Goal: Browse casually: Explore the website without a specific task or goal

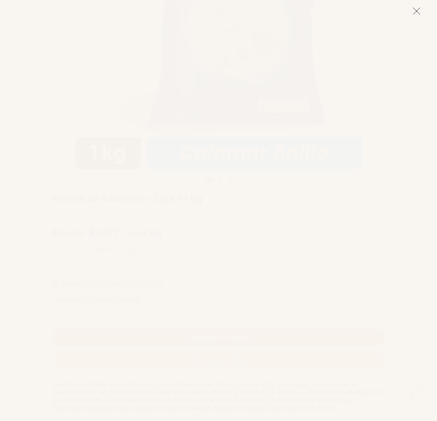
scroll to position [278, 0]
click at [415, 12] on line at bounding box center [416, 11] width 6 height 6
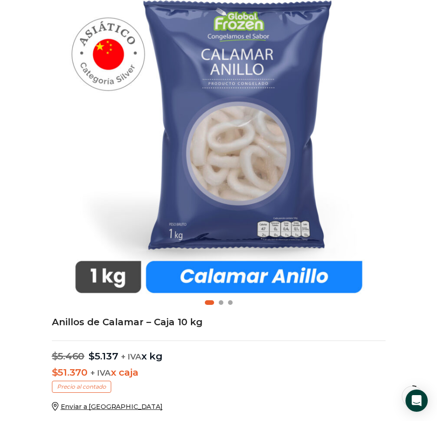
scroll to position [1, 0]
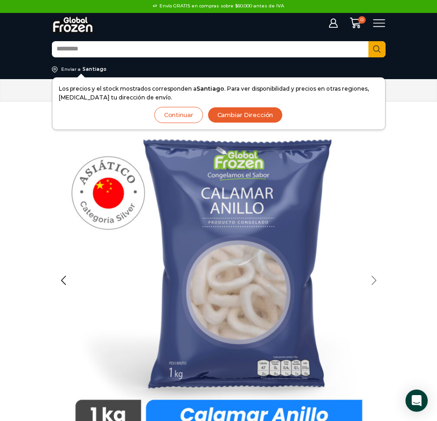
click at [370, 283] on div "Next slide" at bounding box center [373, 280] width 23 height 23
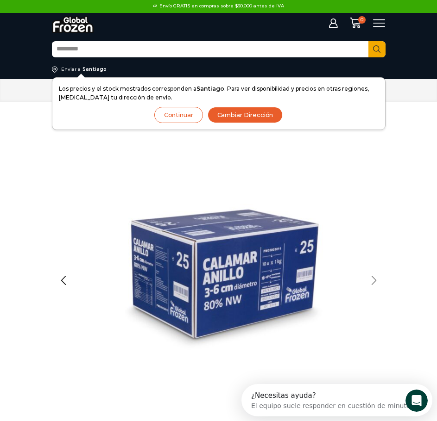
scroll to position [0, 0]
click at [363, 284] on div "Next slide" at bounding box center [373, 280] width 23 height 23
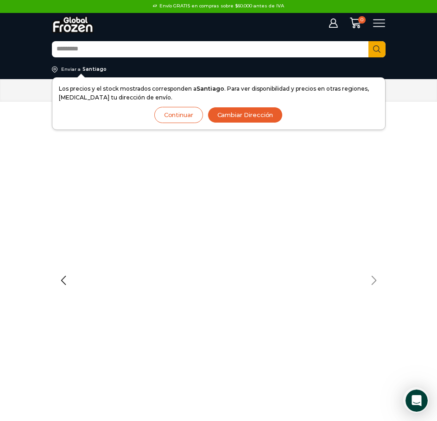
click at [363, 284] on div "Next slide" at bounding box center [373, 280] width 23 height 23
click at [64, 280] on div "Previous slide" at bounding box center [63, 280] width 23 height 23
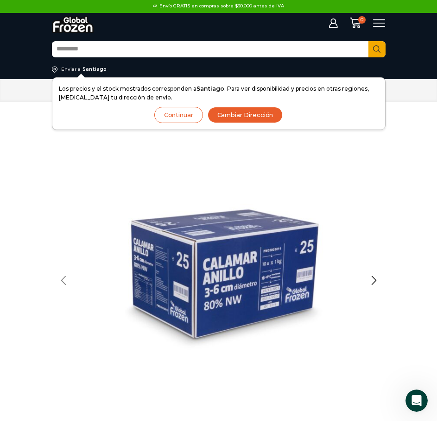
click at [64, 280] on div "Previous slide" at bounding box center [63, 280] width 23 height 23
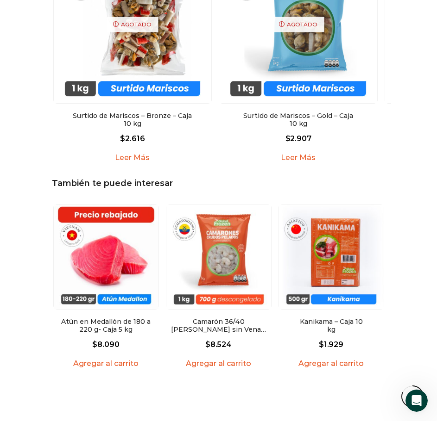
scroll to position [1205, 0]
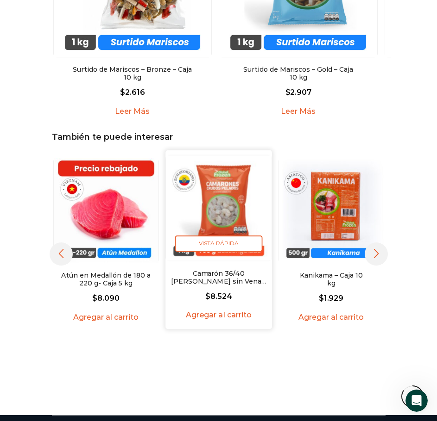
click at [210, 274] on link "Camarón 36/40 Crudo Pelado sin Vena – Silver – Caja 10 kg" at bounding box center [218, 278] width 96 height 16
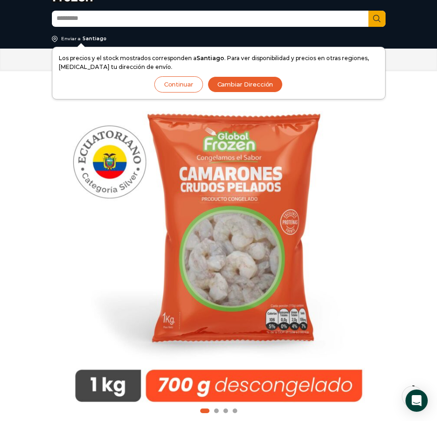
scroll to position [47, 0]
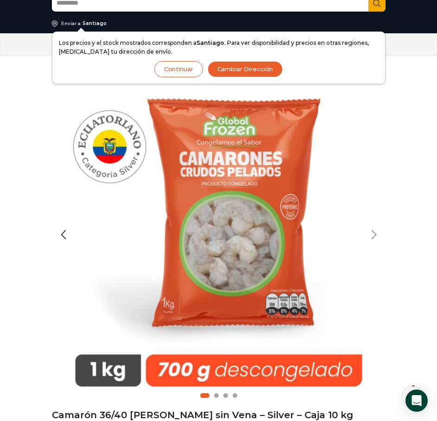
click at [369, 233] on div "Next slide" at bounding box center [373, 234] width 23 height 23
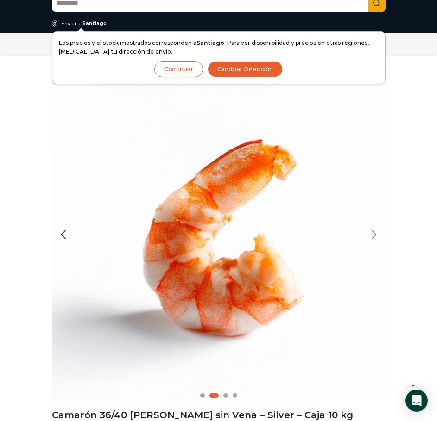
click at [369, 233] on div "Next slide" at bounding box center [373, 234] width 23 height 23
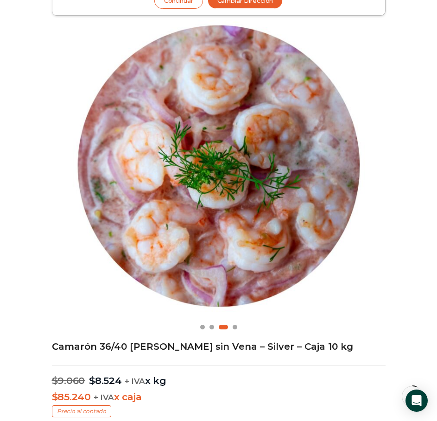
scroll to position [93, 0]
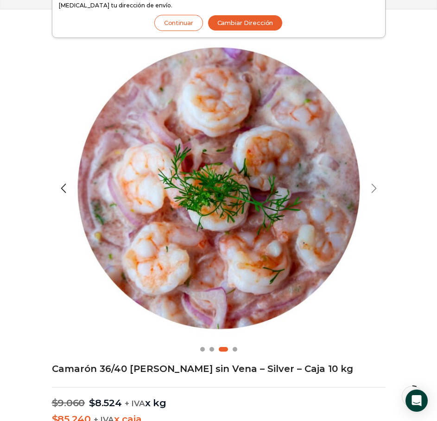
click at [382, 188] on div "Next slide" at bounding box center [373, 188] width 23 height 23
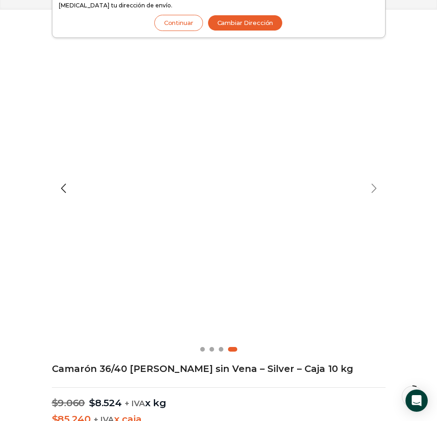
click at [380, 192] on div "Next slide" at bounding box center [373, 188] width 23 height 23
click at [367, 191] on div "Next slide" at bounding box center [373, 188] width 23 height 23
click at [371, 190] on div "Next slide" at bounding box center [373, 188] width 23 height 23
click at [63, 188] on div "Previous slide" at bounding box center [63, 188] width 23 height 23
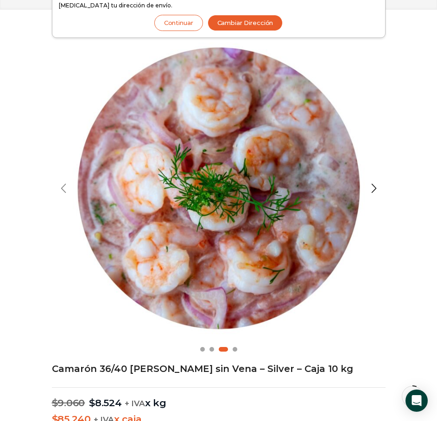
click at [62, 187] on div "Previous slide" at bounding box center [63, 188] width 23 height 23
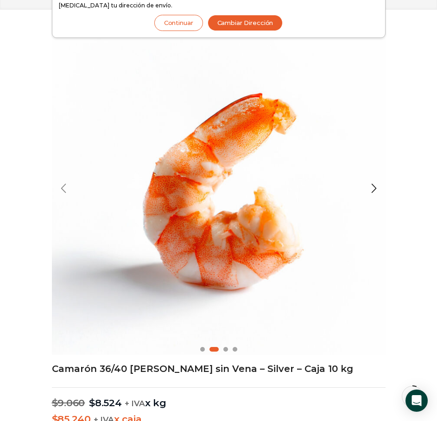
click at [62, 187] on div "Previous slide" at bounding box center [63, 188] width 23 height 23
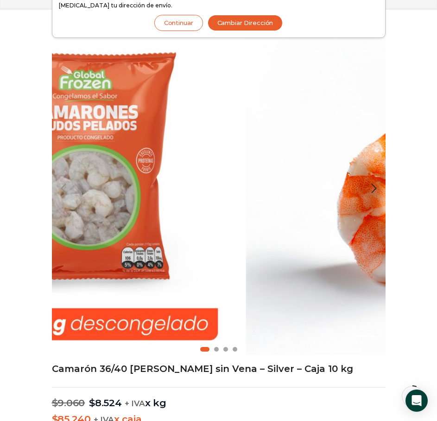
click at [62, 188] on div "Previous slide" at bounding box center [63, 188] width 23 height 23
click at [61, 188] on div "Previous slide" at bounding box center [63, 188] width 23 height 23
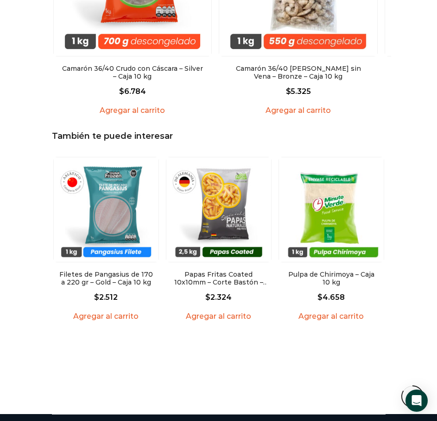
scroll to position [1297, 0]
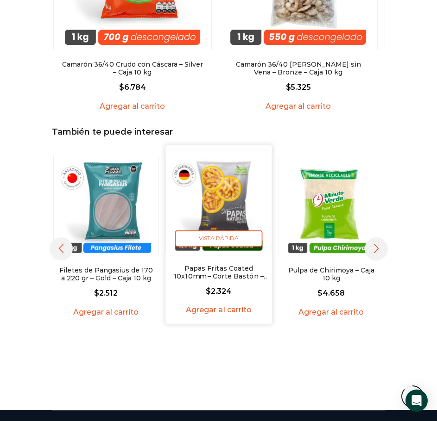
click at [232, 265] on link "Papas Fritas Coated 10x10mm – Corte Bastón – Caja 10 kg" at bounding box center [218, 273] width 96 height 16
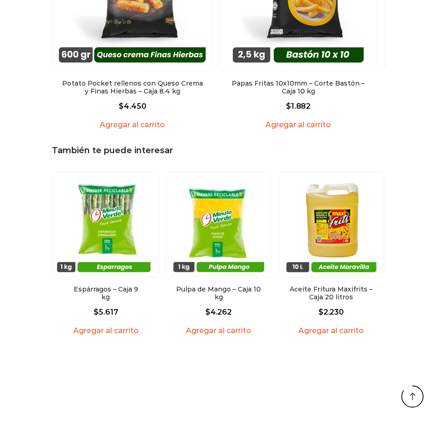
scroll to position [1251, 0]
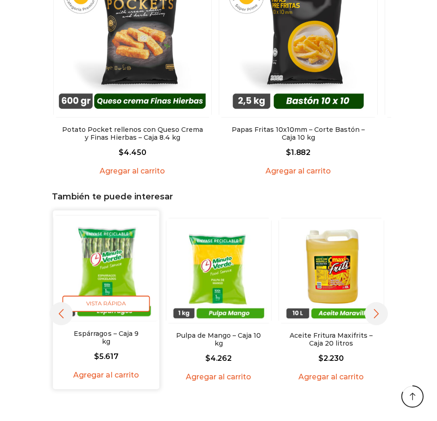
click at [122, 334] on link "Espárragos – Caja 9 kg" at bounding box center [106, 338] width 68 height 16
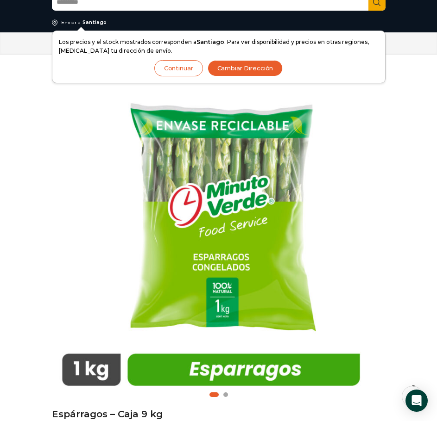
scroll to position [47, 0]
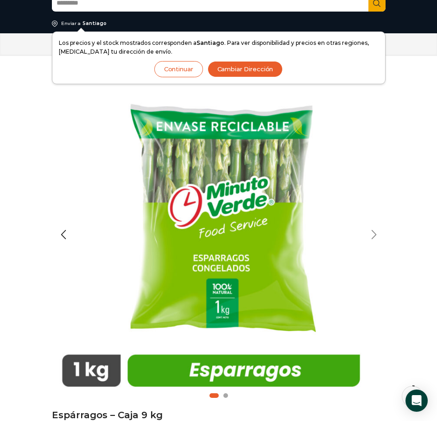
click at [370, 232] on div "Next slide" at bounding box center [373, 234] width 23 height 23
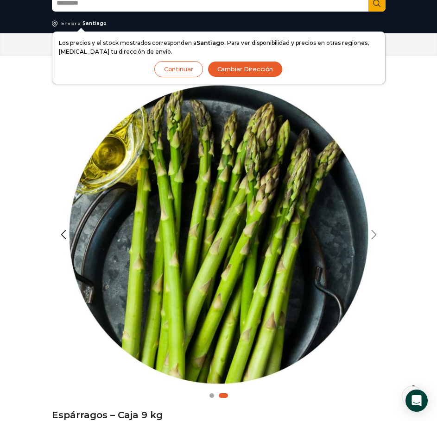
click at [372, 232] on div "Next slide" at bounding box center [373, 234] width 23 height 23
click at [373, 238] on div "Next slide" at bounding box center [373, 234] width 23 height 23
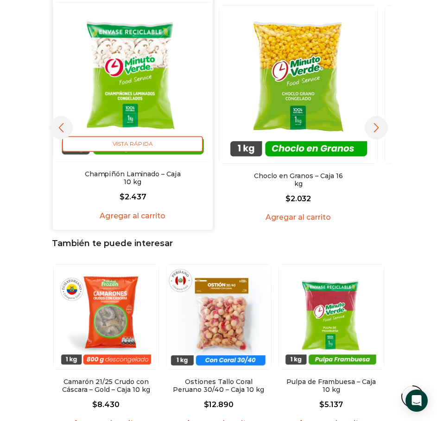
scroll to position [1158, 0]
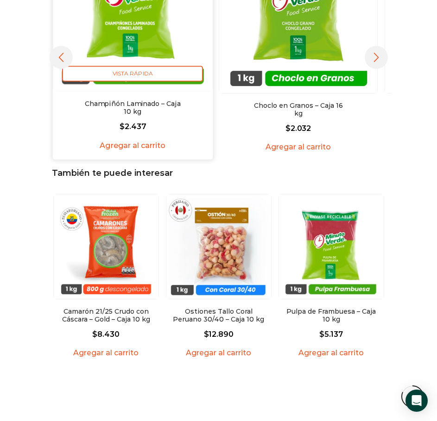
click at [119, 35] on img "1 / 5" at bounding box center [132, 11] width 159 height 159
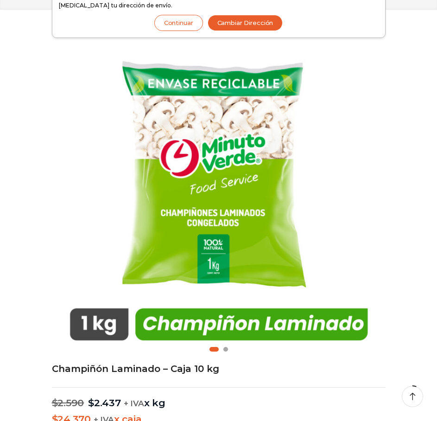
scroll to position [47, 0]
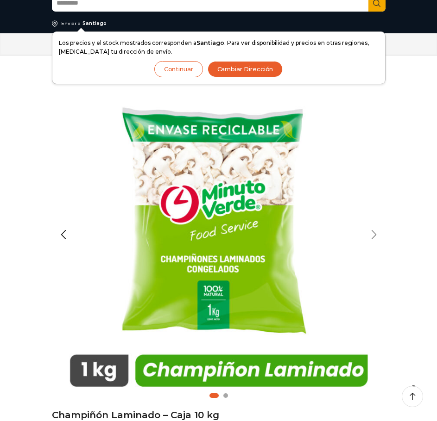
click at [373, 231] on div "Next slide" at bounding box center [373, 234] width 23 height 23
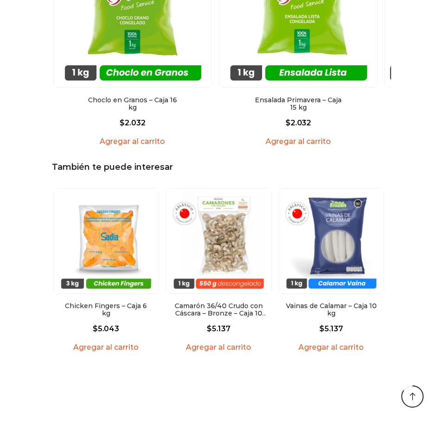
scroll to position [1158, 0]
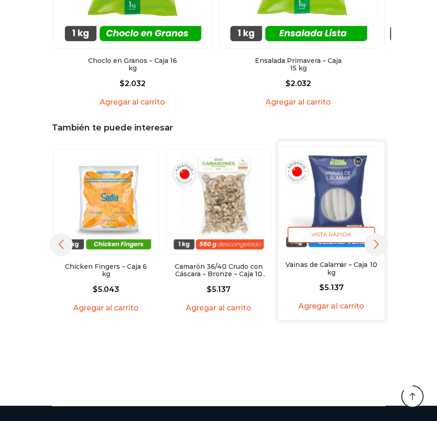
click at [344, 191] on img "3 / 5" at bounding box center [331, 199] width 106 height 106
click at [328, 261] on link "Vainas de Calamar – Caja 10 kg" at bounding box center [331, 269] width 92 height 16
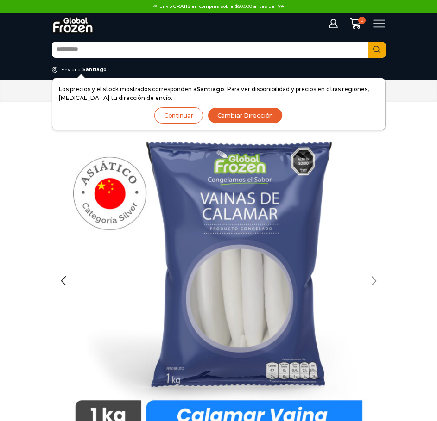
click at [374, 280] on div "Next slide" at bounding box center [373, 280] width 23 height 23
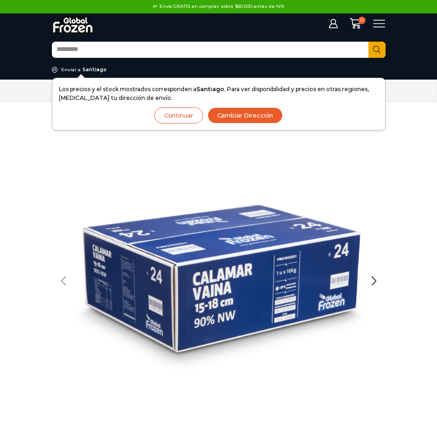
click at [65, 281] on div "Previous slide" at bounding box center [63, 280] width 23 height 23
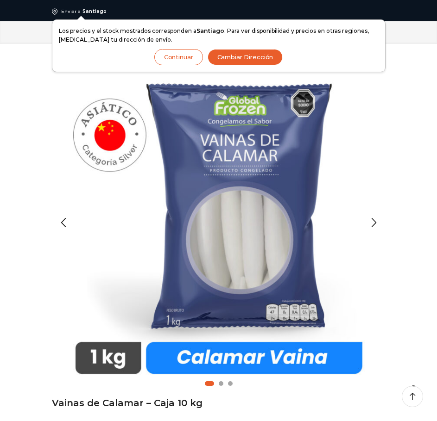
scroll to position [93, 0]
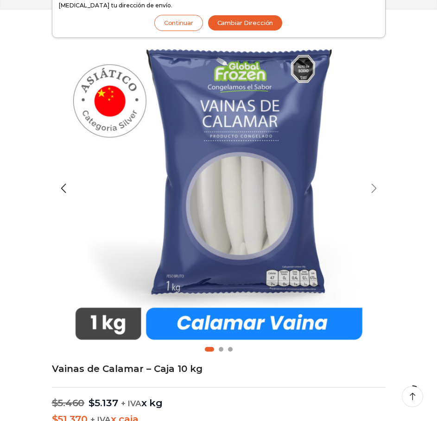
click at [369, 191] on div "Next slide" at bounding box center [373, 188] width 23 height 23
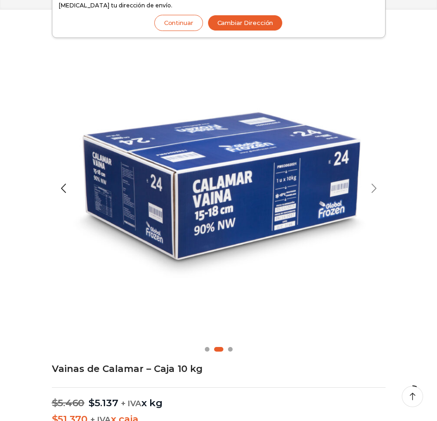
click at [369, 191] on div "Next slide" at bounding box center [373, 188] width 23 height 23
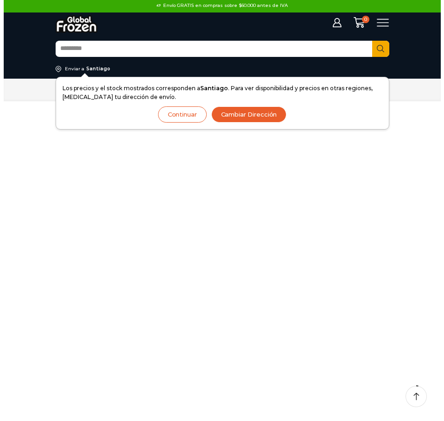
scroll to position [0, 0]
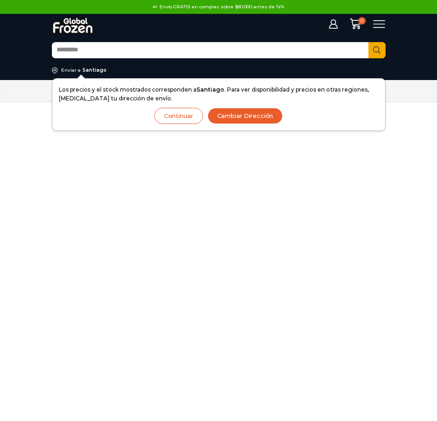
click at [374, 23] on icon at bounding box center [379, 24] width 13 height 13
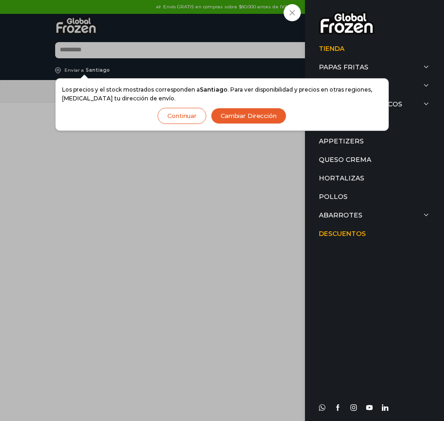
click at [173, 113] on button "Continuar" at bounding box center [181, 116] width 49 height 16
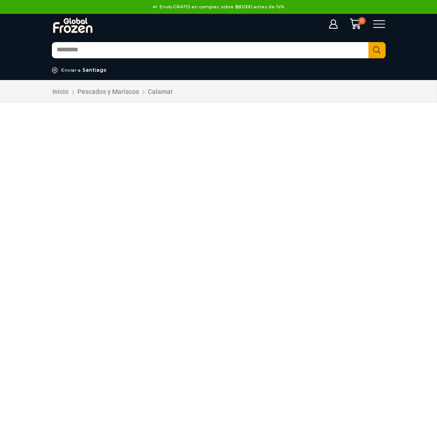
click at [384, 25] on icon at bounding box center [379, 24] width 13 height 13
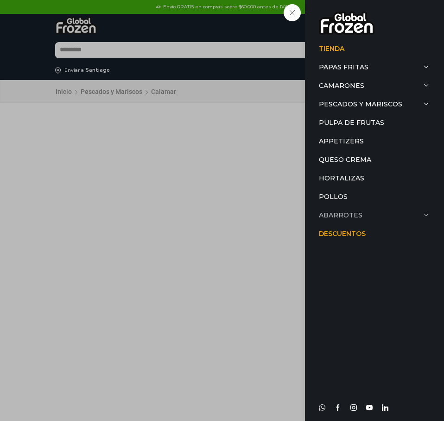
click at [351, 213] on link "Abarrotes" at bounding box center [374, 215] width 111 height 19
click at [340, 234] on link "Aceite" at bounding box center [378, 234] width 104 height 19
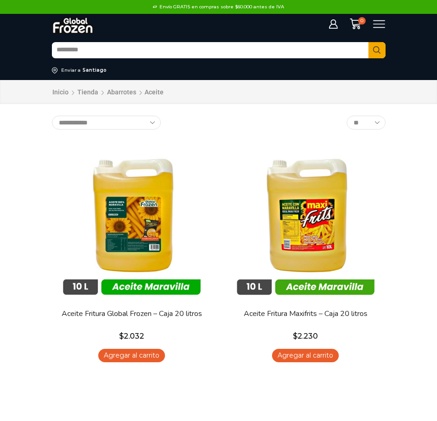
click at [384, 27] on icon at bounding box center [379, 24] width 12 height 8
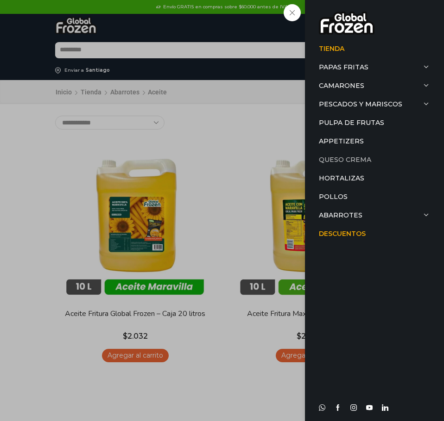
click at [350, 161] on link "Queso Crema" at bounding box center [374, 159] width 111 height 19
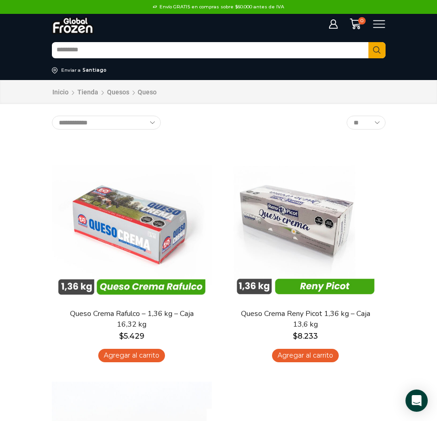
click at [379, 29] on icon at bounding box center [379, 24] width 13 height 13
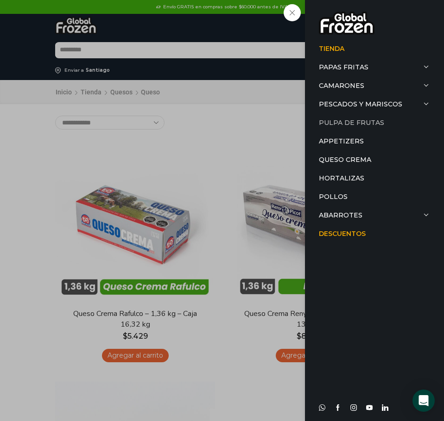
click at [362, 124] on link "Pulpa de Frutas" at bounding box center [374, 122] width 111 height 19
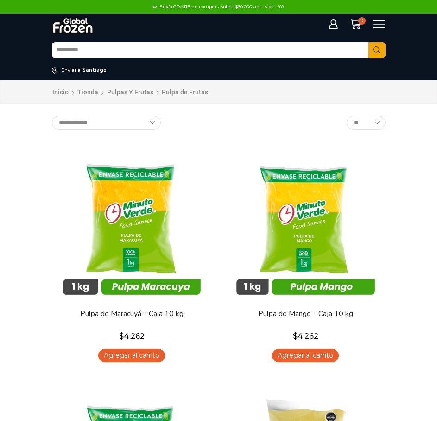
click at [375, 25] on icon at bounding box center [379, 24] width 13 height 13
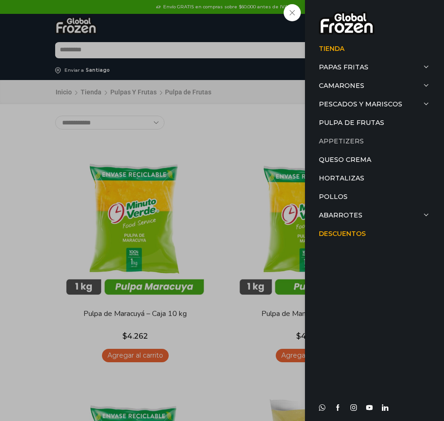
click at [335, 141] on link "Appetizers" at bounding box center [374, 141] width 111 height 19
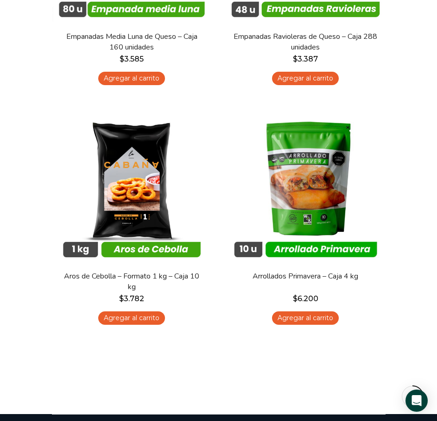
scroll to position [278, 0]
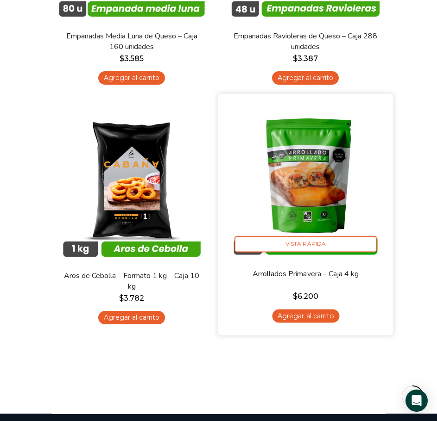
click at [303, 198] on img at bounding box center [305, 181] width 161 height 161
